Goal: Navigation & Orientation: Go to known website

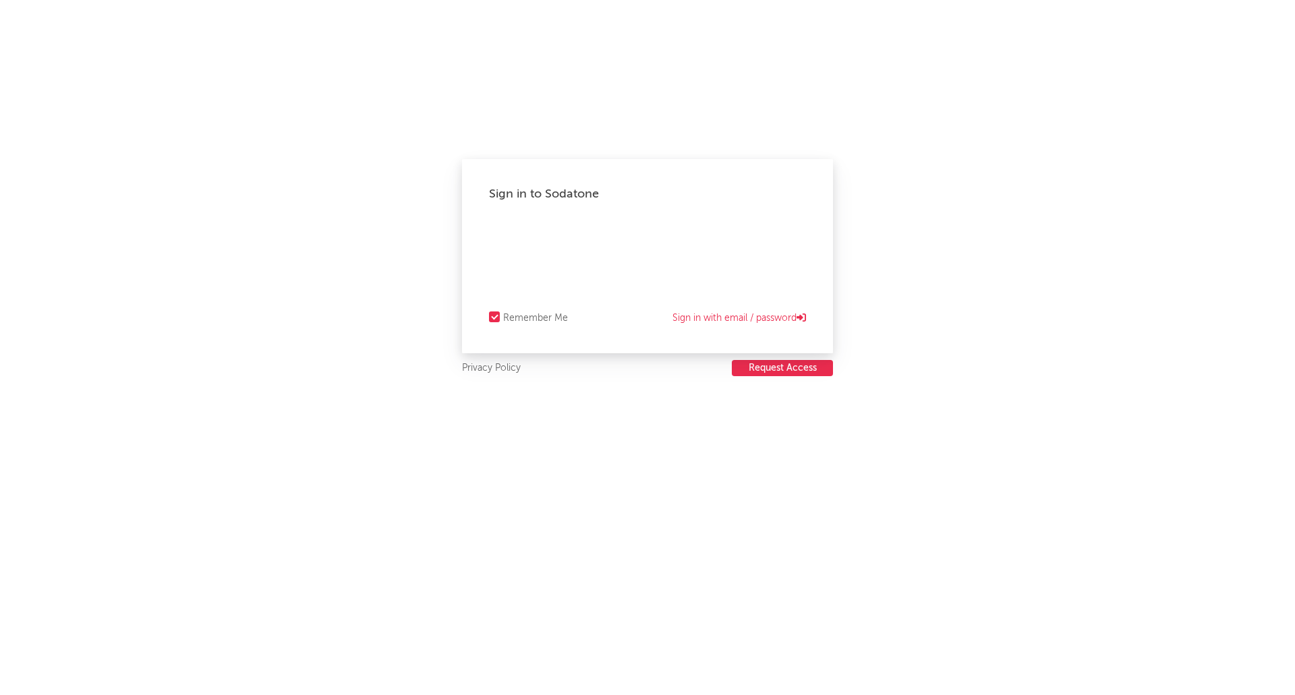
select select "recorded_music"
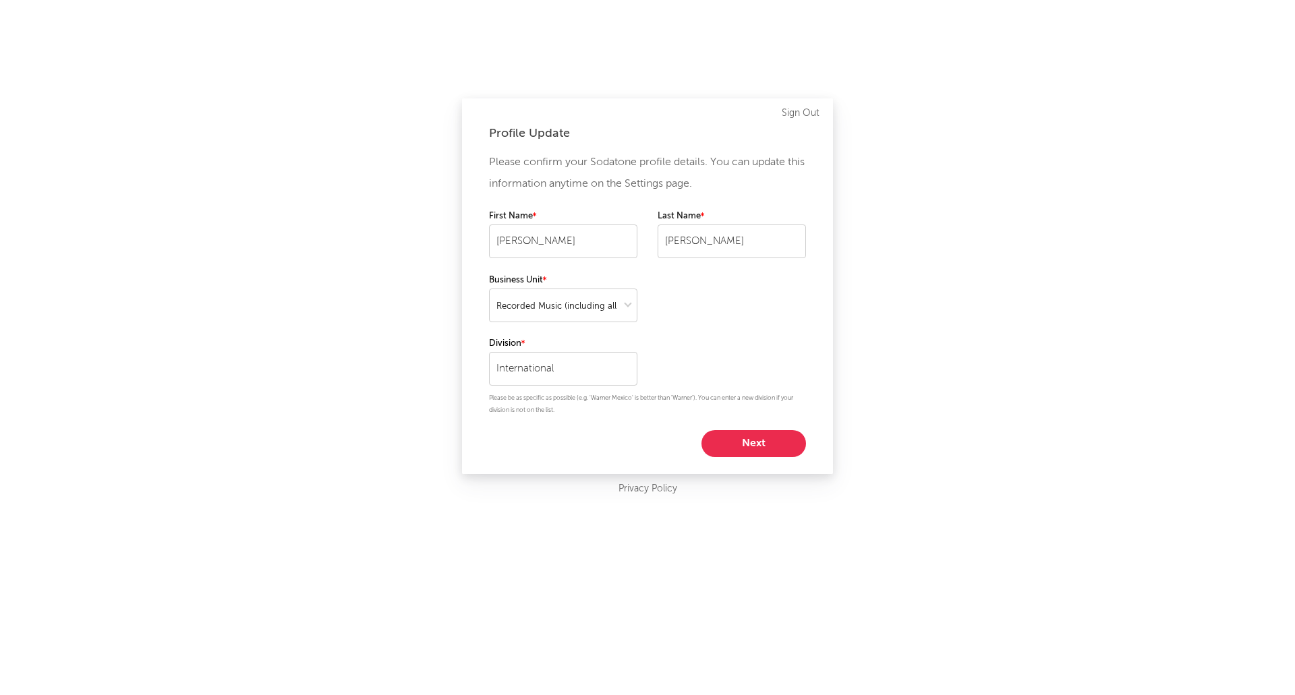
click at [775, 450] on button "Next" at bounding box center [753, 443] width 105 height 27
select select "other"
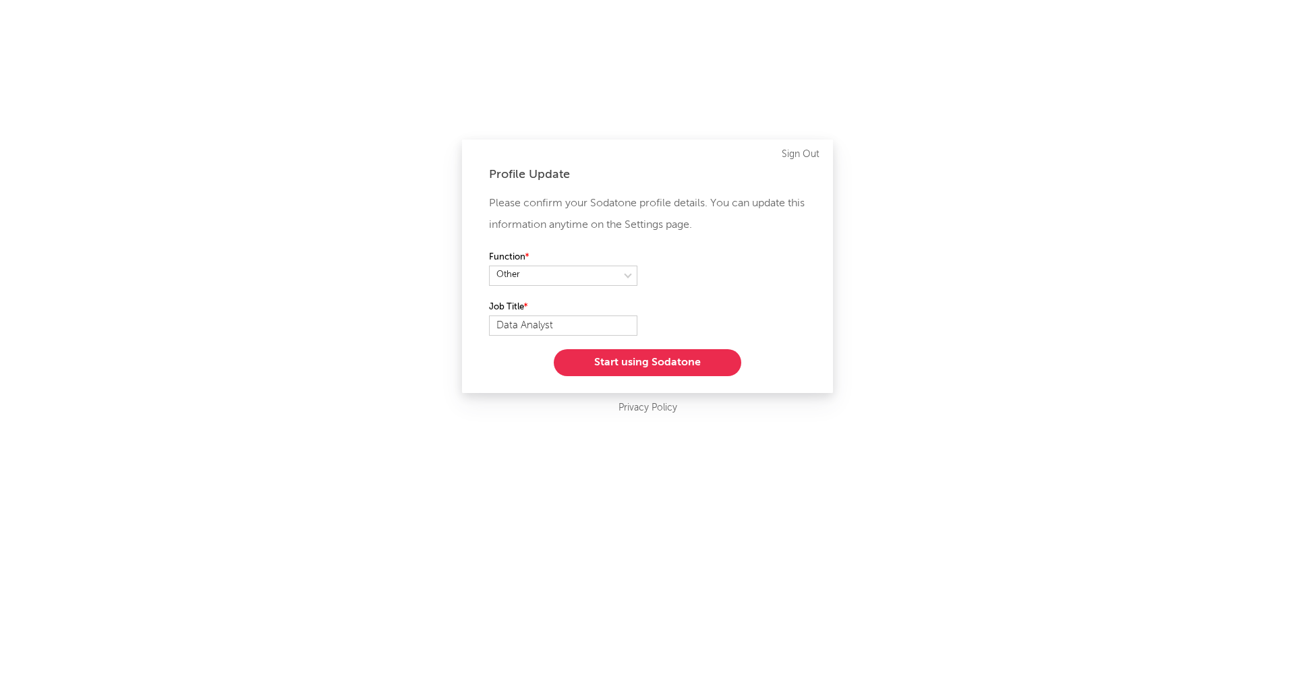
click at [682, 361] on button "Start using Sodatone" at bounding box center [647, 362] width 187 height 27
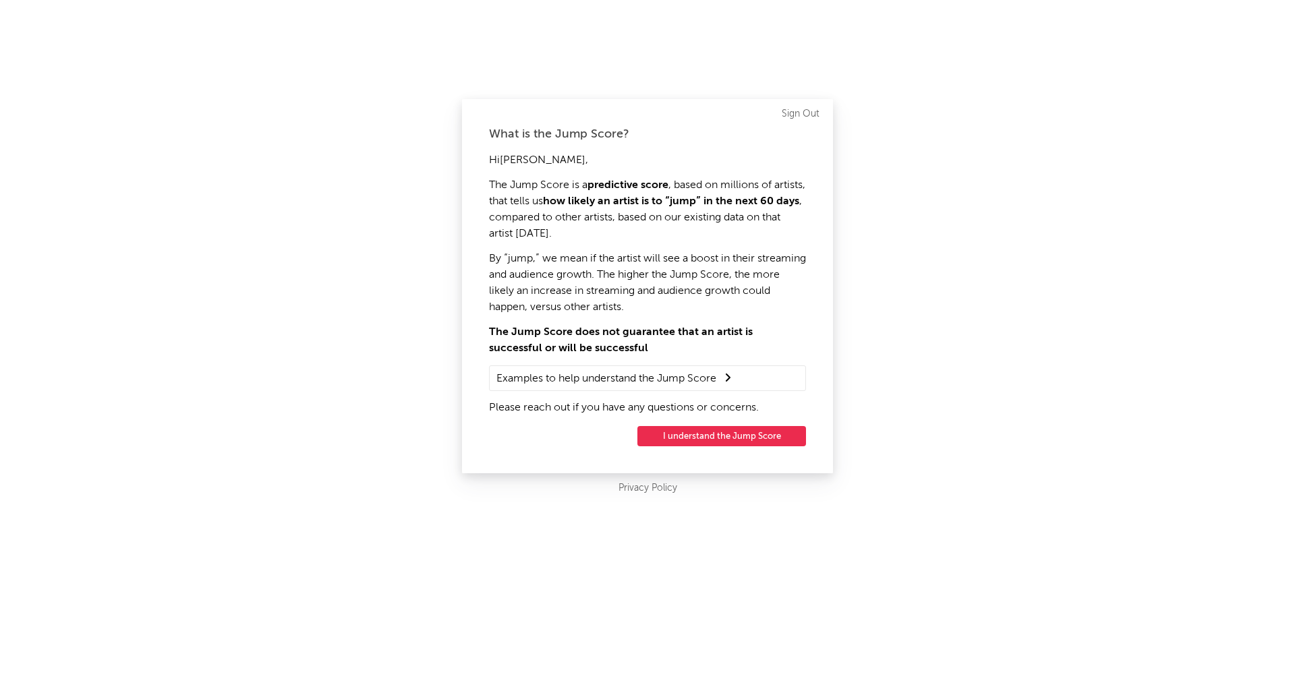
click at [717, 438] on button "I understand the Jump Score" at bounding box center [721, 436] width 169 height 20
